Goal: Check status: Check status

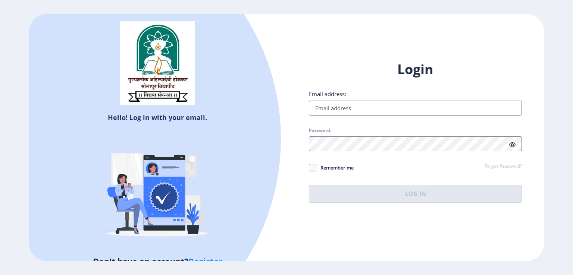
click at [358, 112] on input "Email address:" at bounding box center [415, 108] width 213 height 15
type input "[EMAIL_ADDRESS][DOMAIN_NAME]"
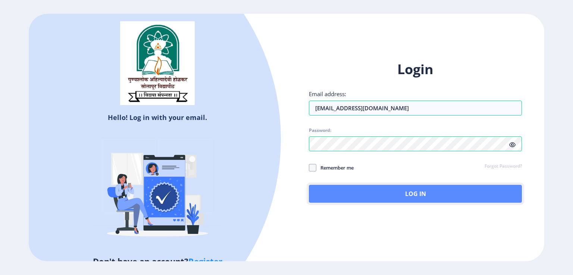
click at [356, 185] on button "Log In" at bounding box center [415, 194] width 213 height 18
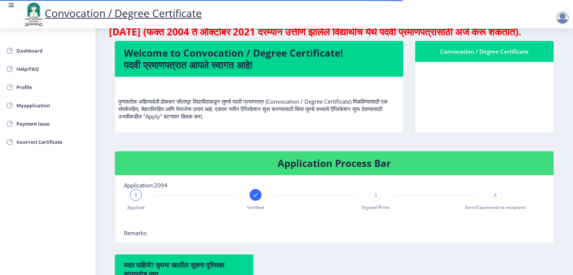
scroll to position [112, 0]
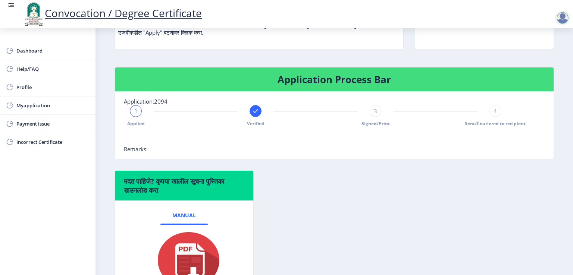
click at [258, 115] on icon at bounding box center [255, 110] width 7 height 7
click at [254, 115] on span "2" at bounding box center [255, 110] width 3 height 7
click at [133, 115] on rect at bounding box center [135, 110] width 7 height 7
click at [25, 102] on span "Myapplication" at bounding box center [52, 105] width 73 height 9
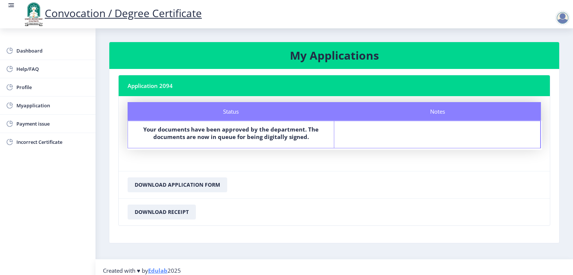
click at [257, 124] on div "Status Your documents have been approved by the department. The documents are n…" at bounding box center [231, 134] width 206 height 27
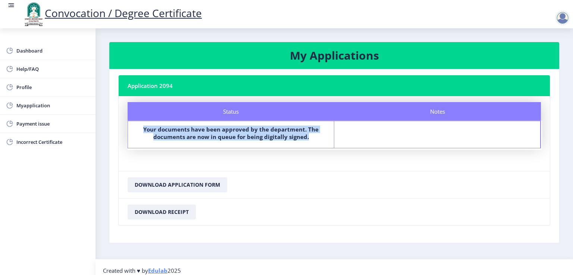
click at [257, 124] on div "Status Your documents have been approved by the department. The documents are n…" at bounding box center [231, 134] width 206 height 27
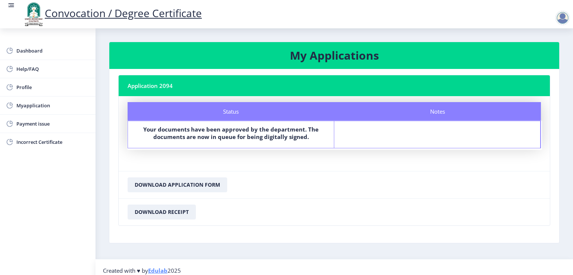
click at [352, 267] on ngx-footer "Created with ♥ by Edulab 2025" at bounding box center [334, 270] width 462 height 7
